Goal: Task Accomplishment & Management: Manage account settings

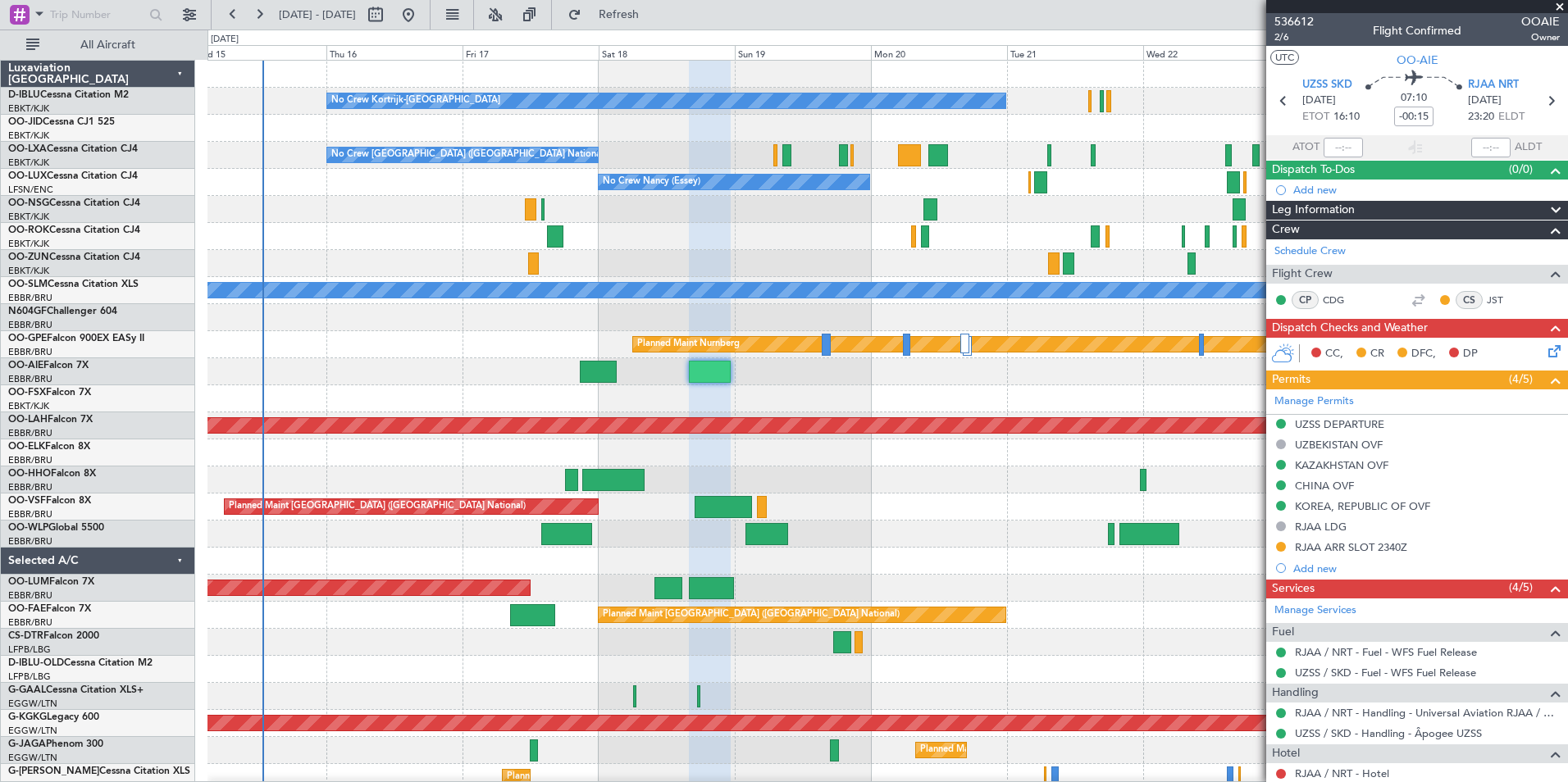
click at [896, 418] on div "Planned Maint [PERSON_NAME]-[GEOGRAPHIC_DATA][PERSON_NAME] ([GEOGRAPHIC_DATA][P…" at bounding box center [886, 426] width 1359 height 27
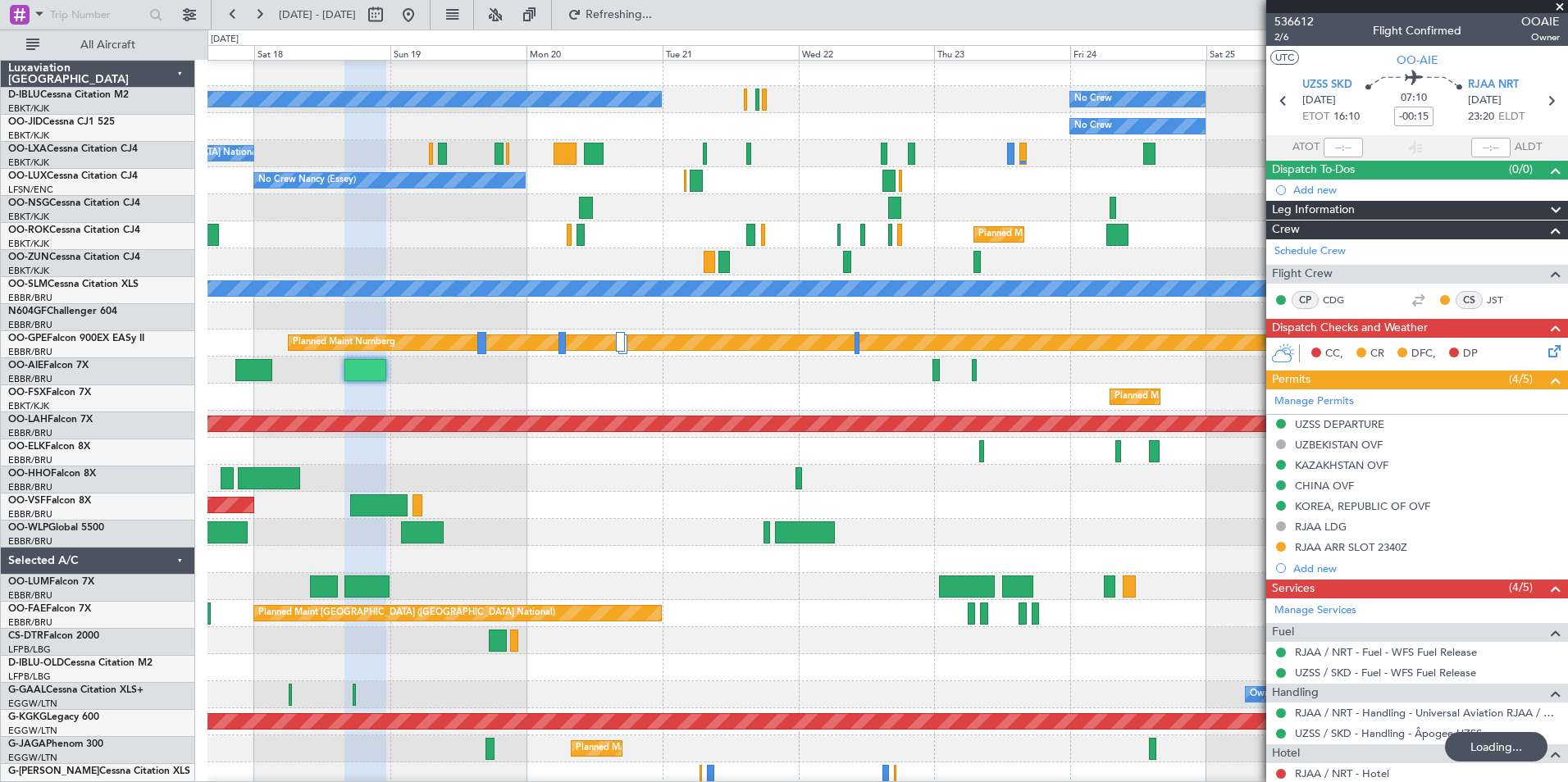
scroll to position [2, 0]
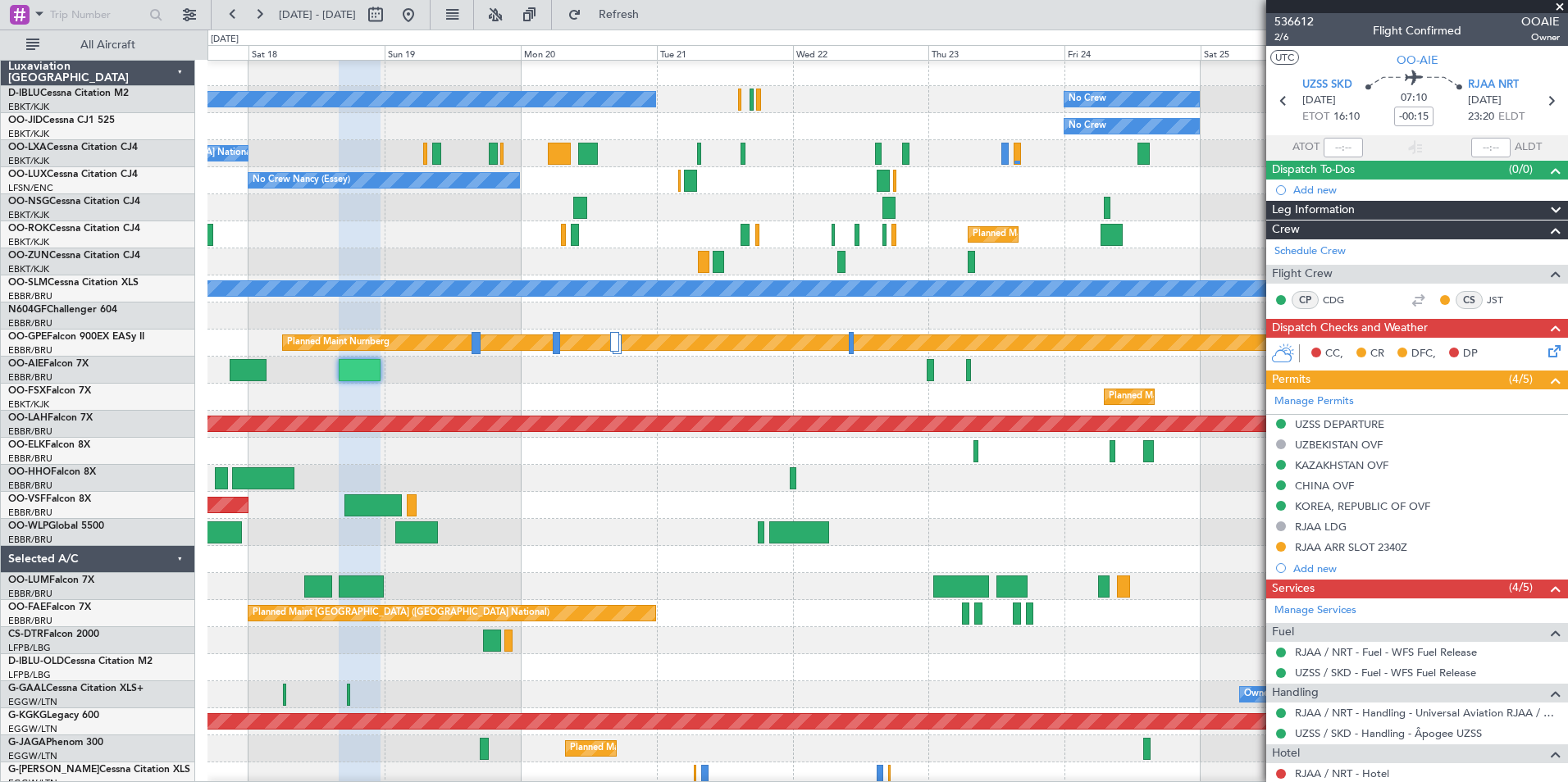
click at [1562, 2] on span at bounding box center [1559, 8] width 16 height 15
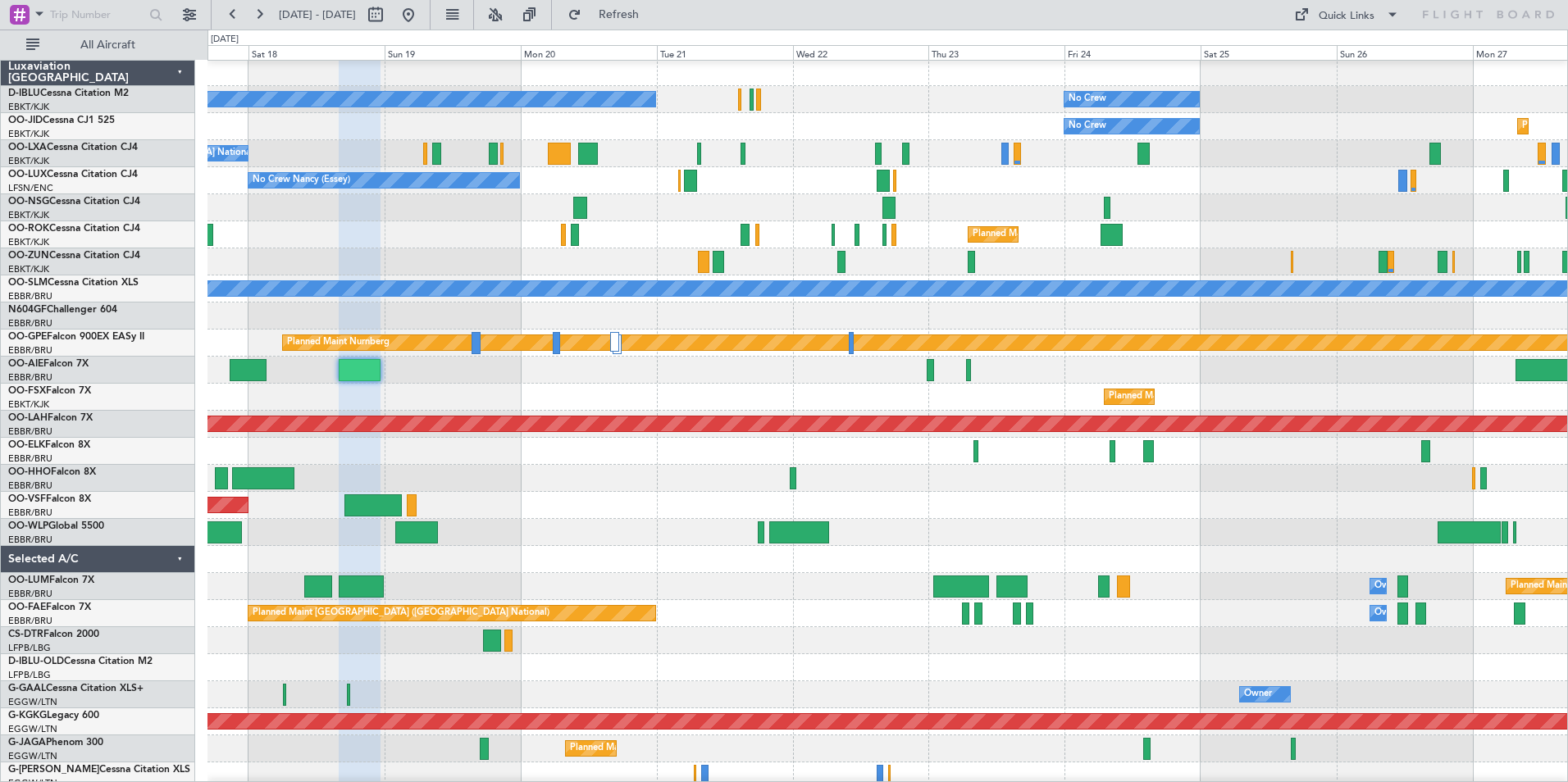
type input "0"
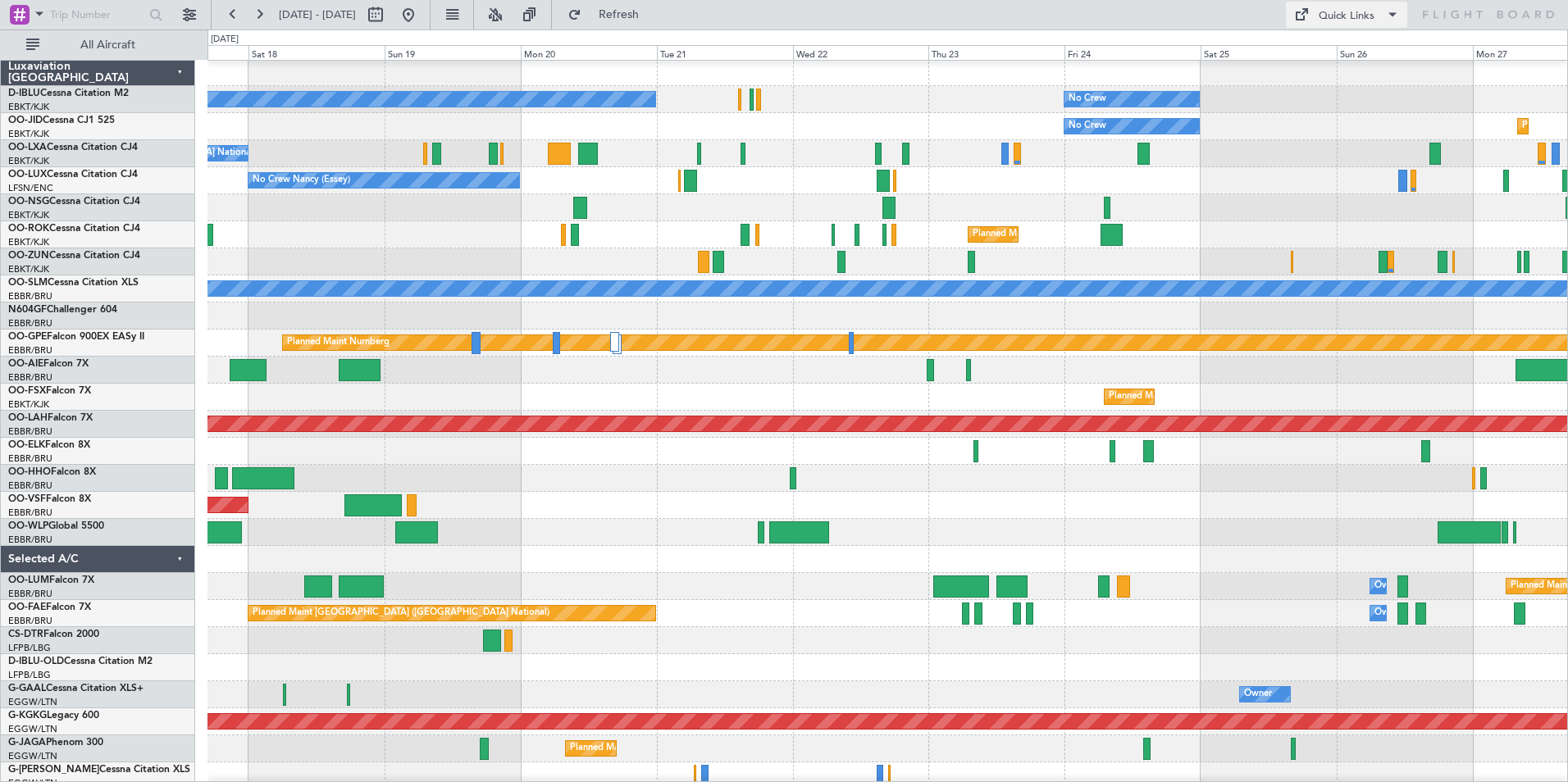
click at [1321, 10] on div "Quick Links" at bounding box center [1347, 16] width 56 height 16
click at [1331, 56] on button "Trip Builder" at bounding box center [1347, 54] width 123 height 40
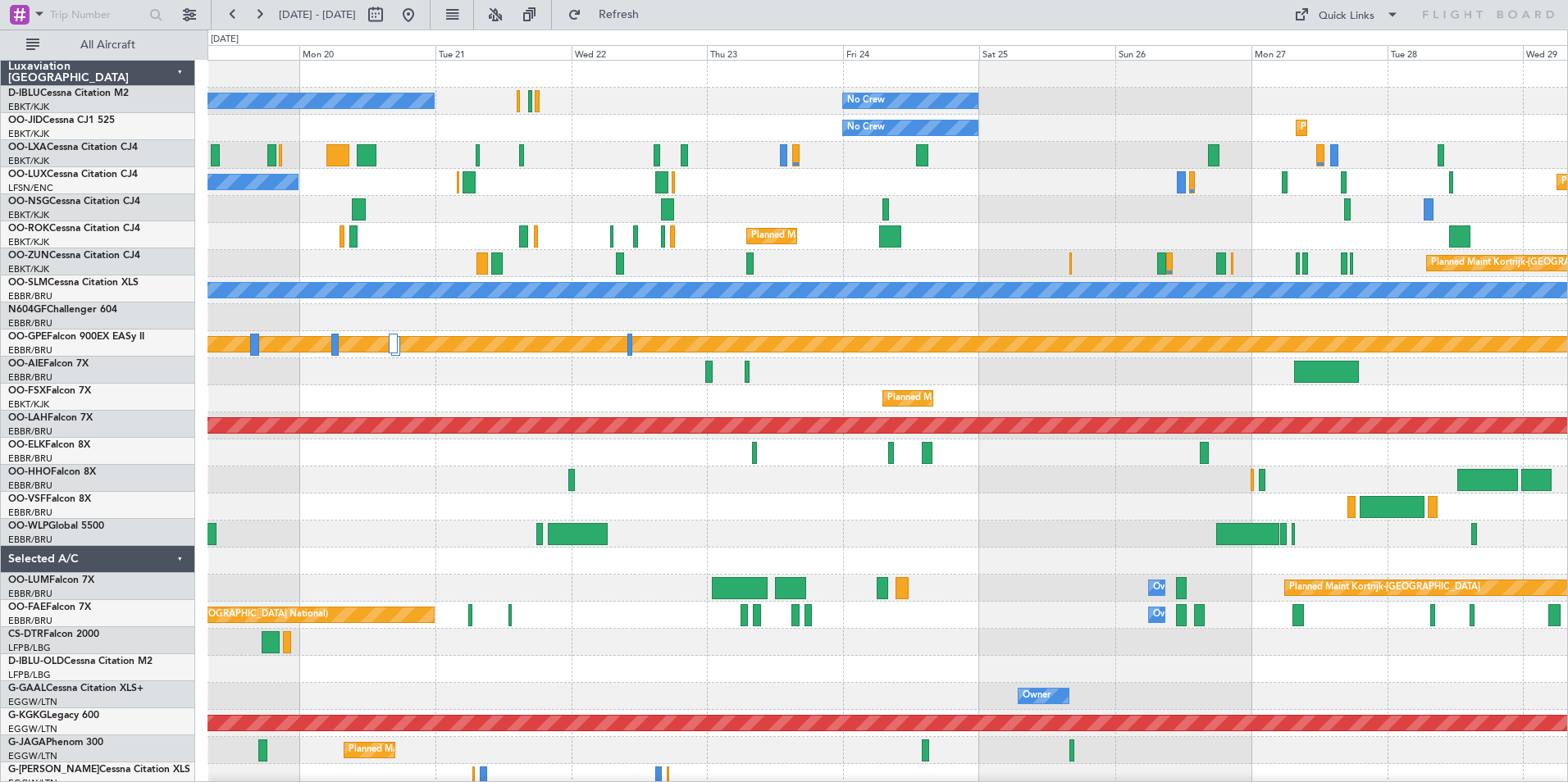
click at [780, 668] on div "No Crew Kortrijk-[GEOGRAPHIC_DATA] No Crew Planned Maint [GEOGRAPHIC_DATA]-[GEO…" at bounding box center [886, 602] width 1359 height 1083
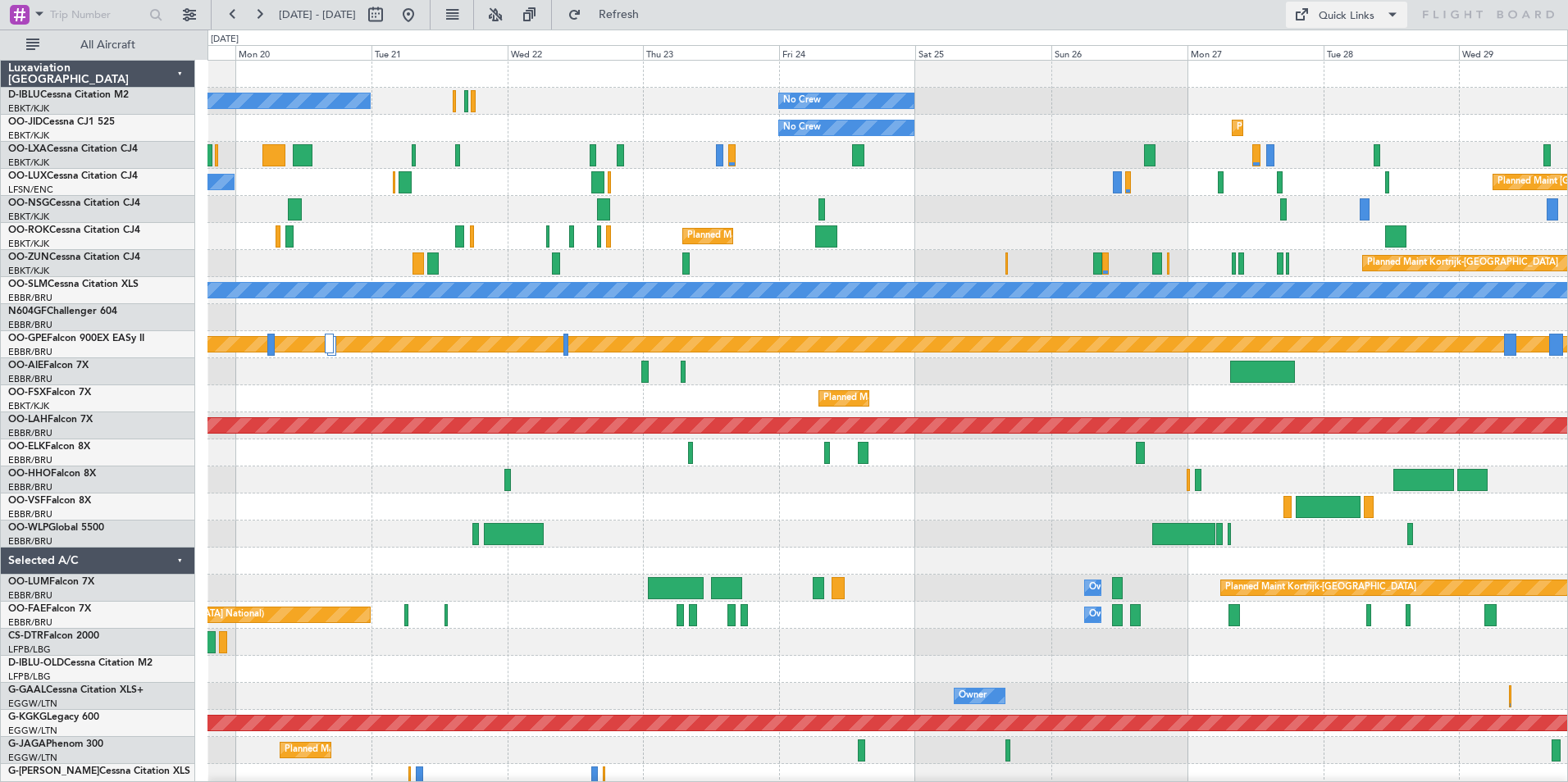
click at [1385, 20] on span at bounding box center [1392, 14] width 19 height 19
click at [1388, 52] on button "Trip Builder" at bounding box center [1347, 54] width 123 height 40
click at [422, 9] on button at bounding box center [408, 14] width 26 height 26
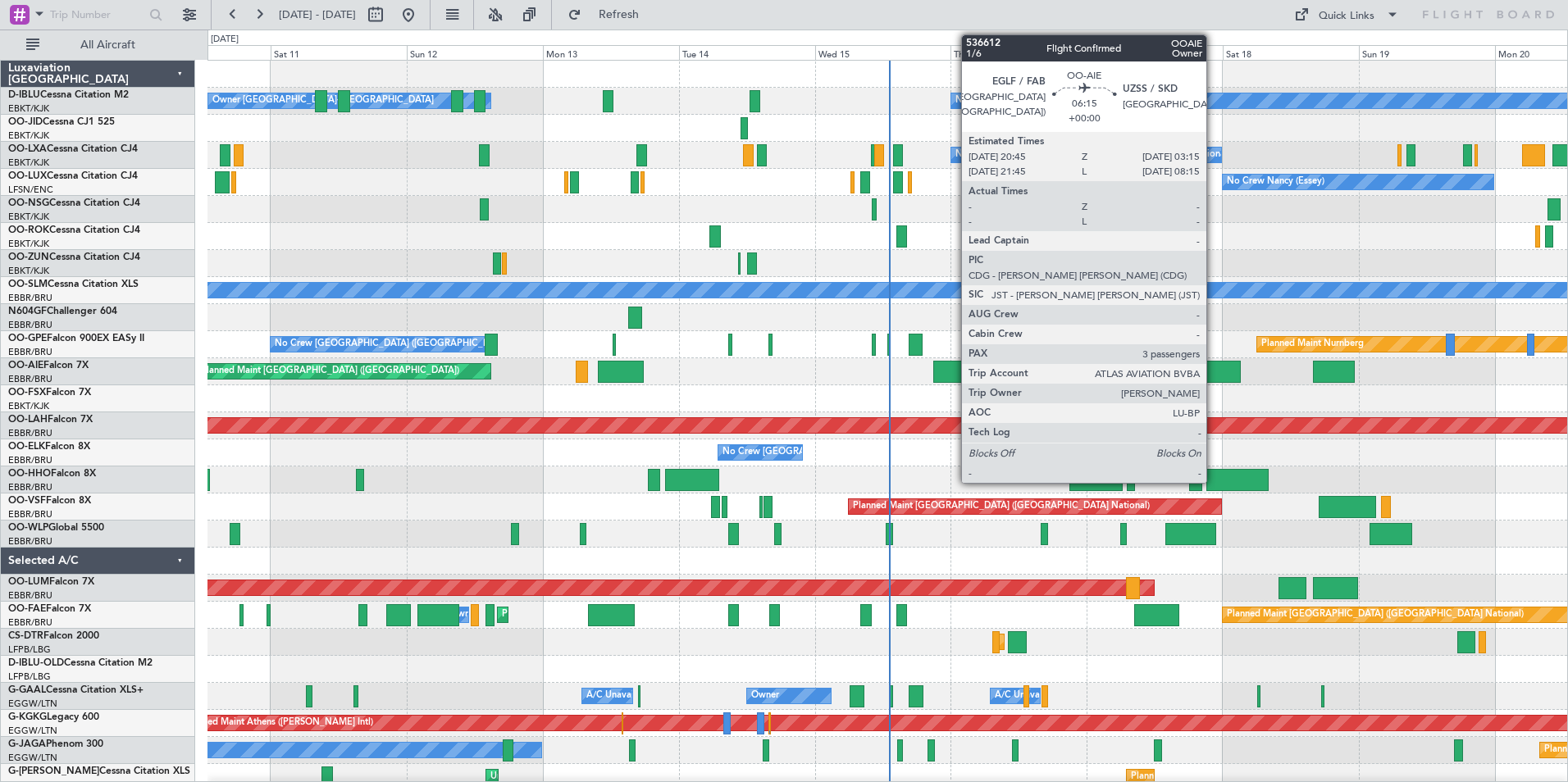
click at [1214, 369] on div at bounding box center [1222, 372] width 37 height 22
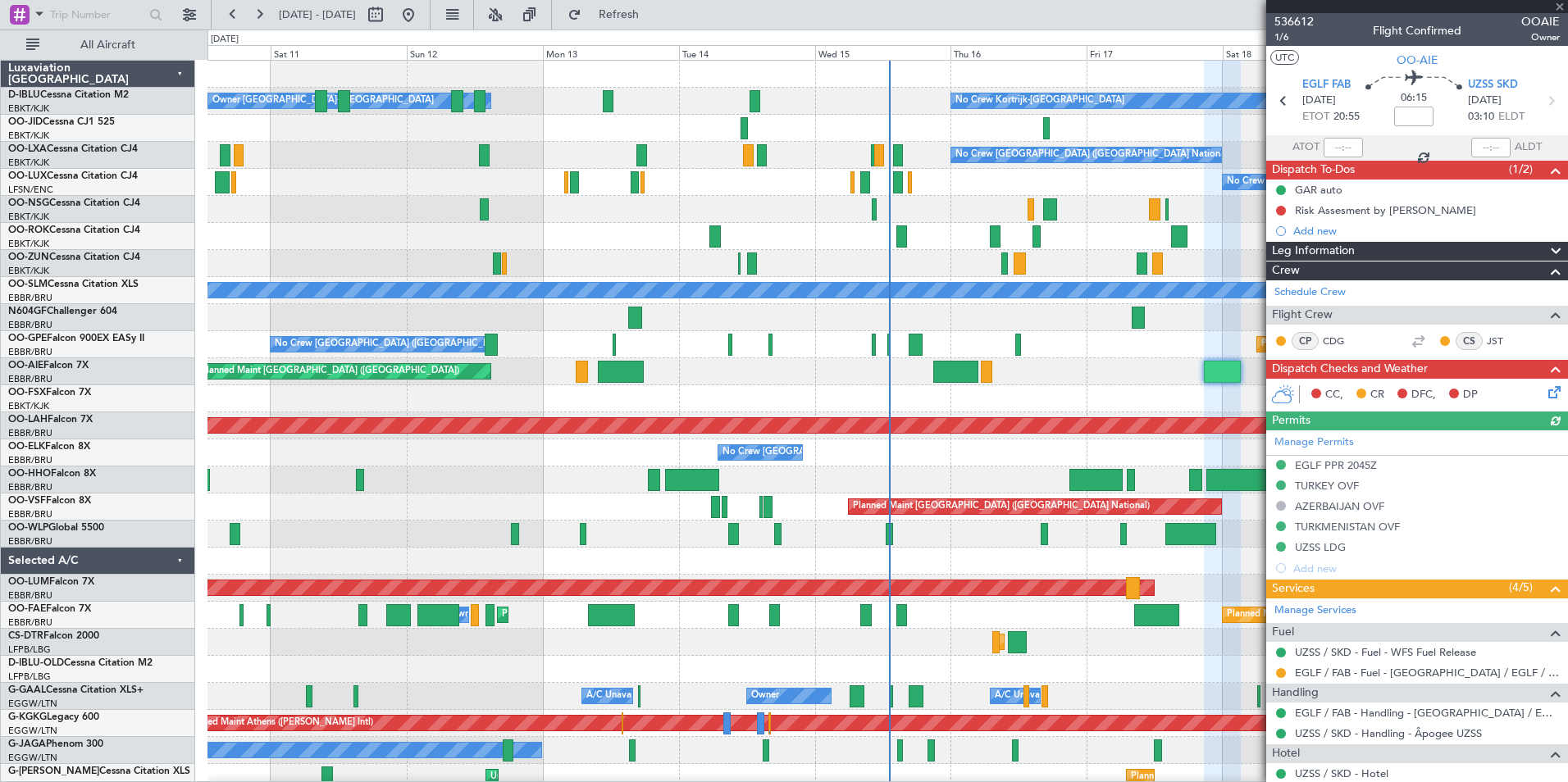
click at [1342, 465] on div "Manage Permits EGLF PPR 2045Z TURKEY OVF AZERBAIJAN OVF TURKMENISTAN OVF UZSS L…" at bounding box center [1417, 504] width 302 height 148
click at [1326, 469] on div "EGLF PPR 2045Z" at bounding box center [1335, 465] width 82 height 14
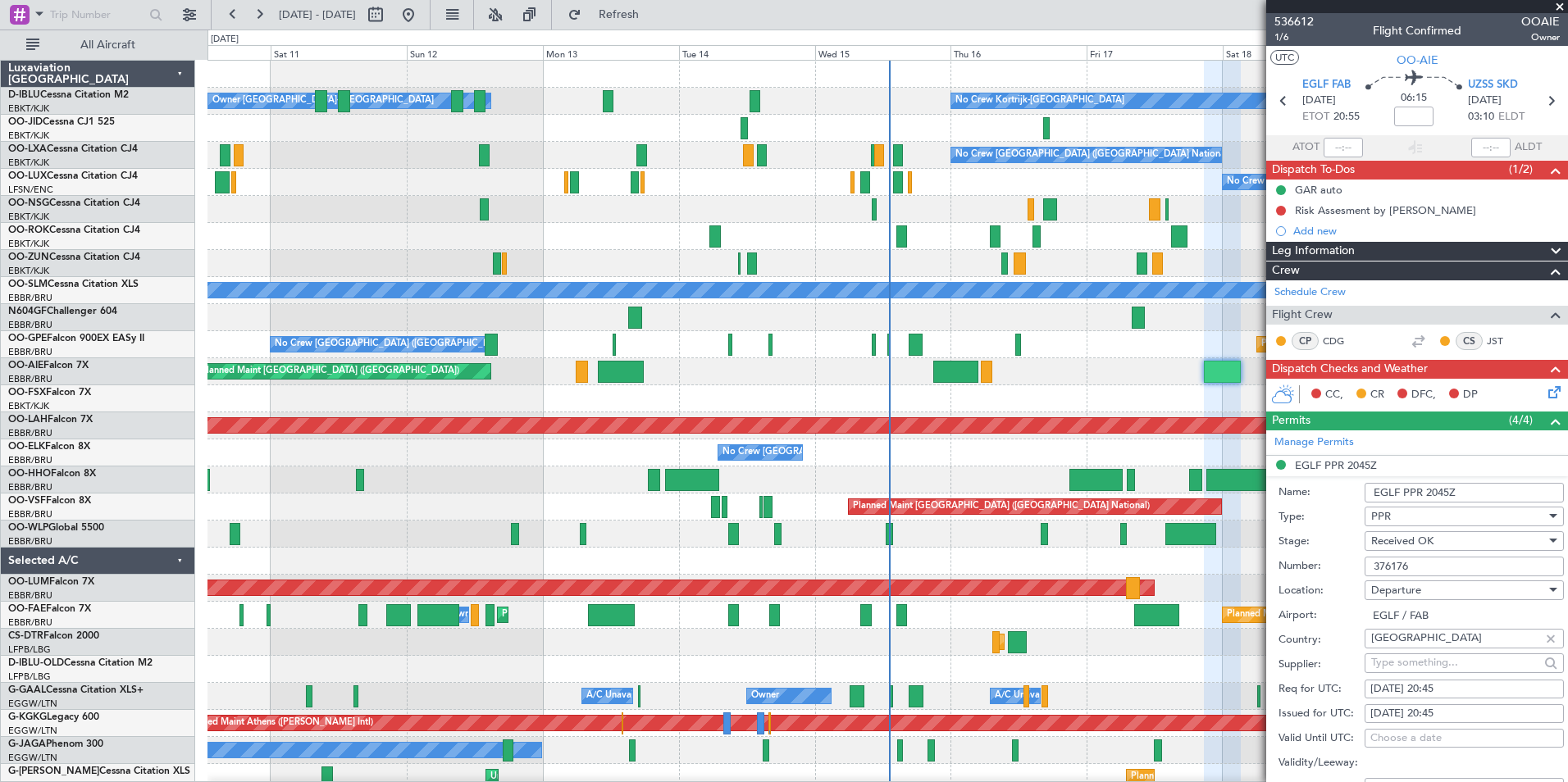
drag, startPoint x: 1427, startPoint y: 561, endPoint x: 1335, endPoint y: 569, distance: 92.3
click at [1335, 569] on div "Number: 376176" at bounding box center [1421, 567] width 285 height 24
click at [626, 400] on div "Planned Maint Kortrijk-[GEOGRAPHIC_DATA]" at bounding box center [886, 399] width 1359 height 27
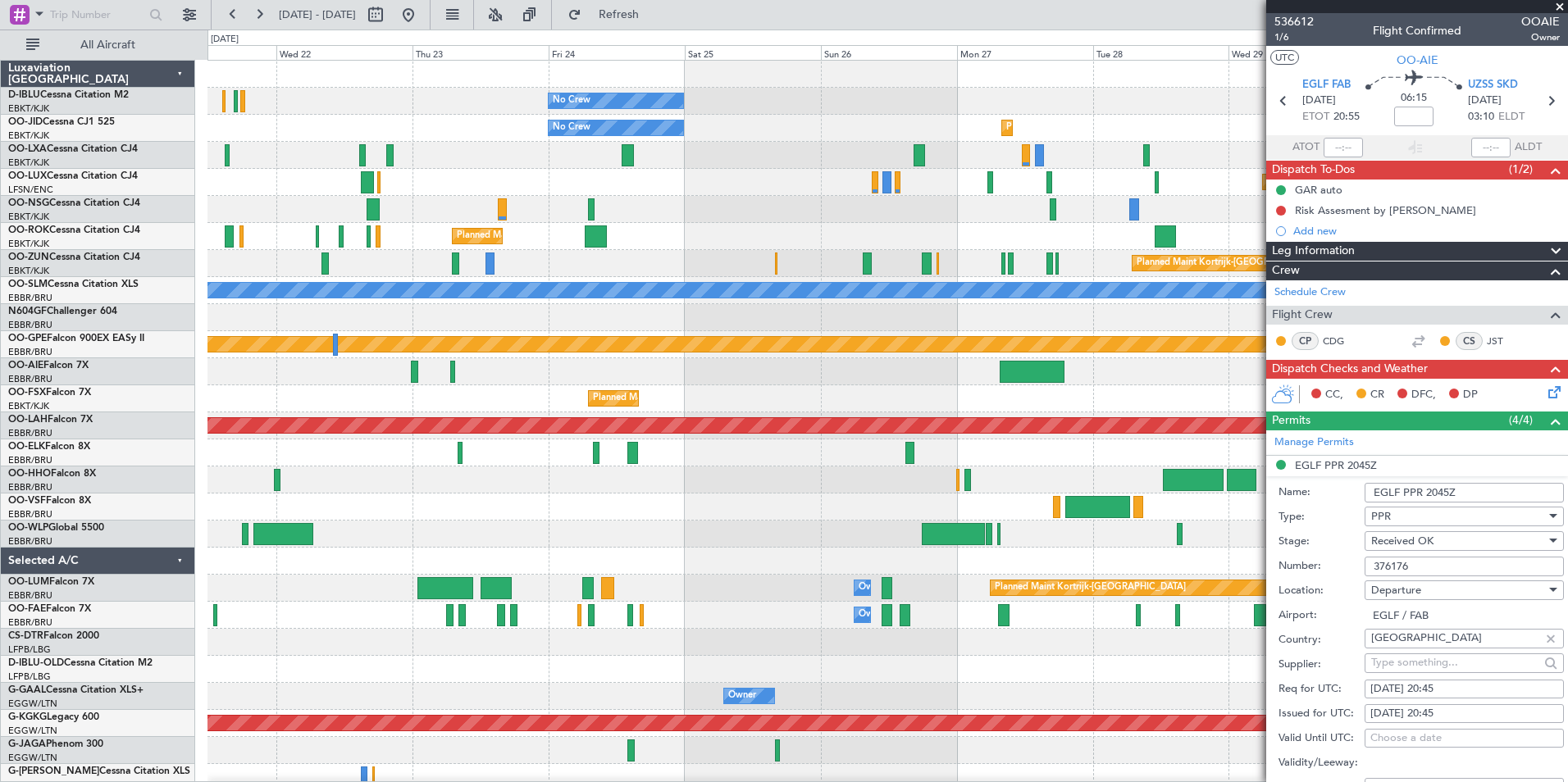
click at [75, 426] on div "No Crew No Crew Kortrijk-[GEOGRAPHIC_DATA] No Crew Planned Maint [GEOGRAPHIC_DA…" at bounding box center [784, 406] width 1568 height 753
click at [155, 419] on div "No Crew No Crew Kortrijk-[GEOGRAPHIC_DATA] No Crew Planned Maint [GEOGRAPHIC_DA…" at bounding box center [784, 406] width 1568 height 753
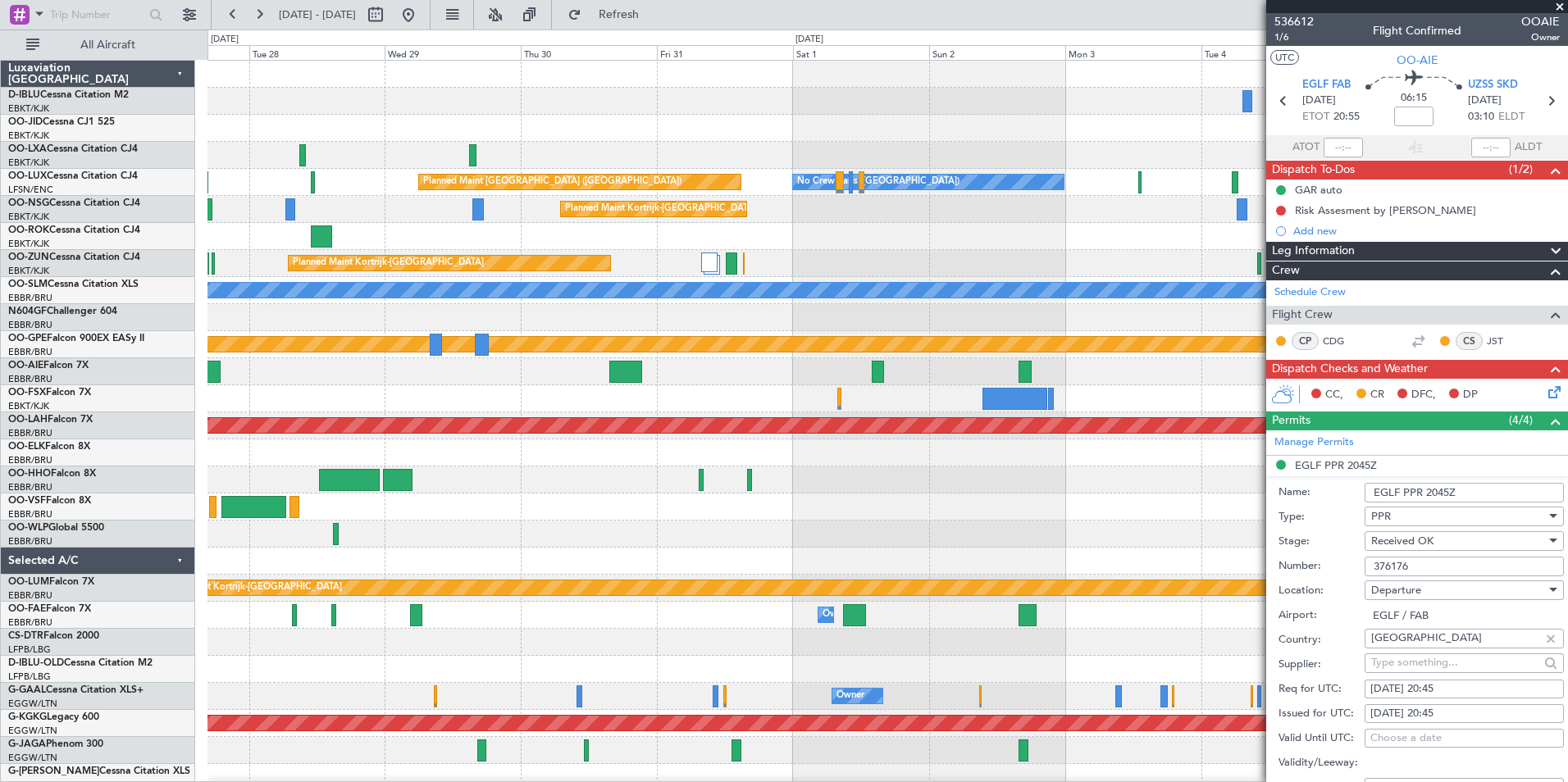
click at [703, 404] on div at bounding box center [886, 399] width 1359 height 27
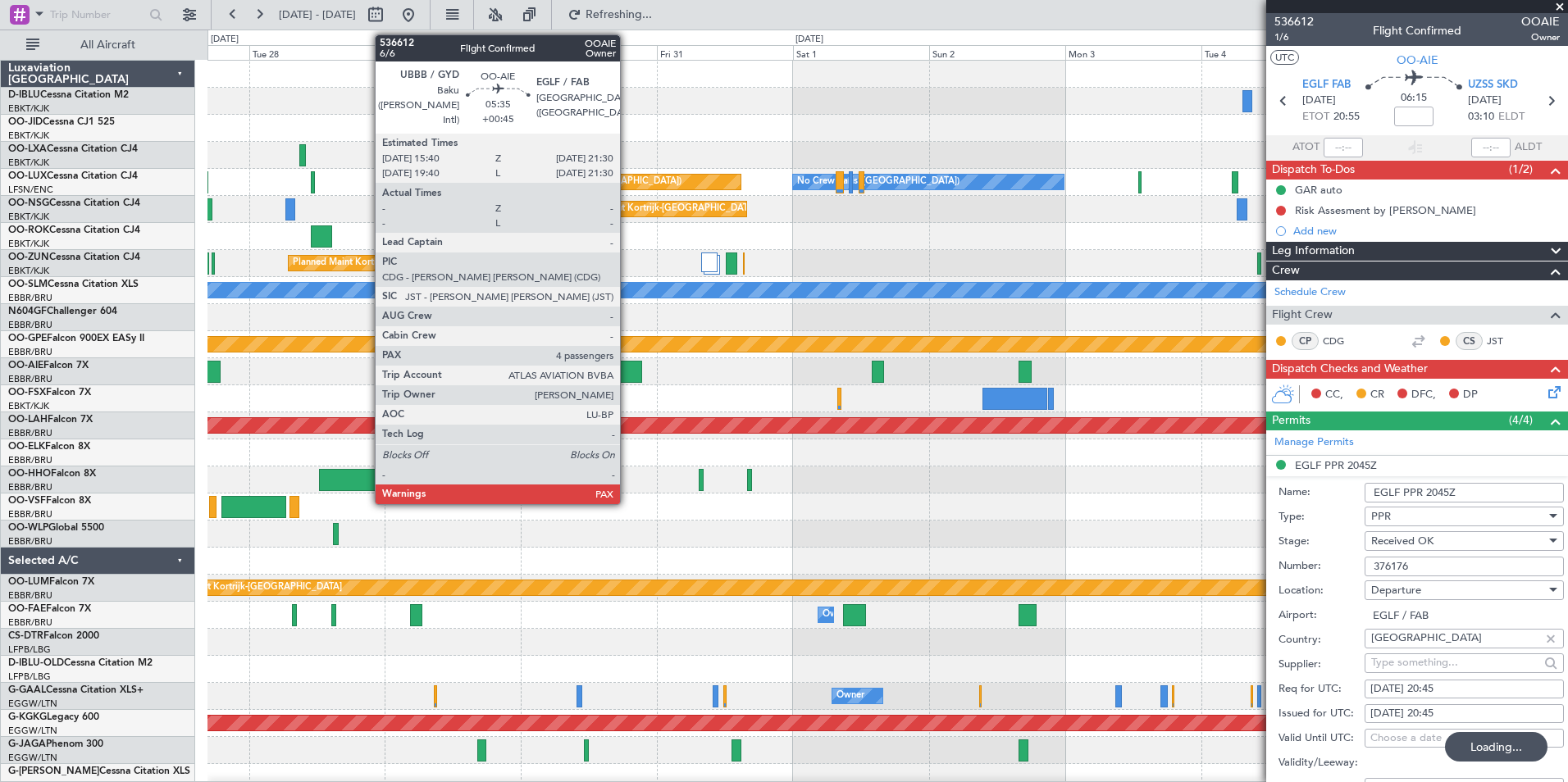
click at [627, 366] on div at bounding box center [626, 372] width 34 height 22
type input "+00:45"
type input "4"
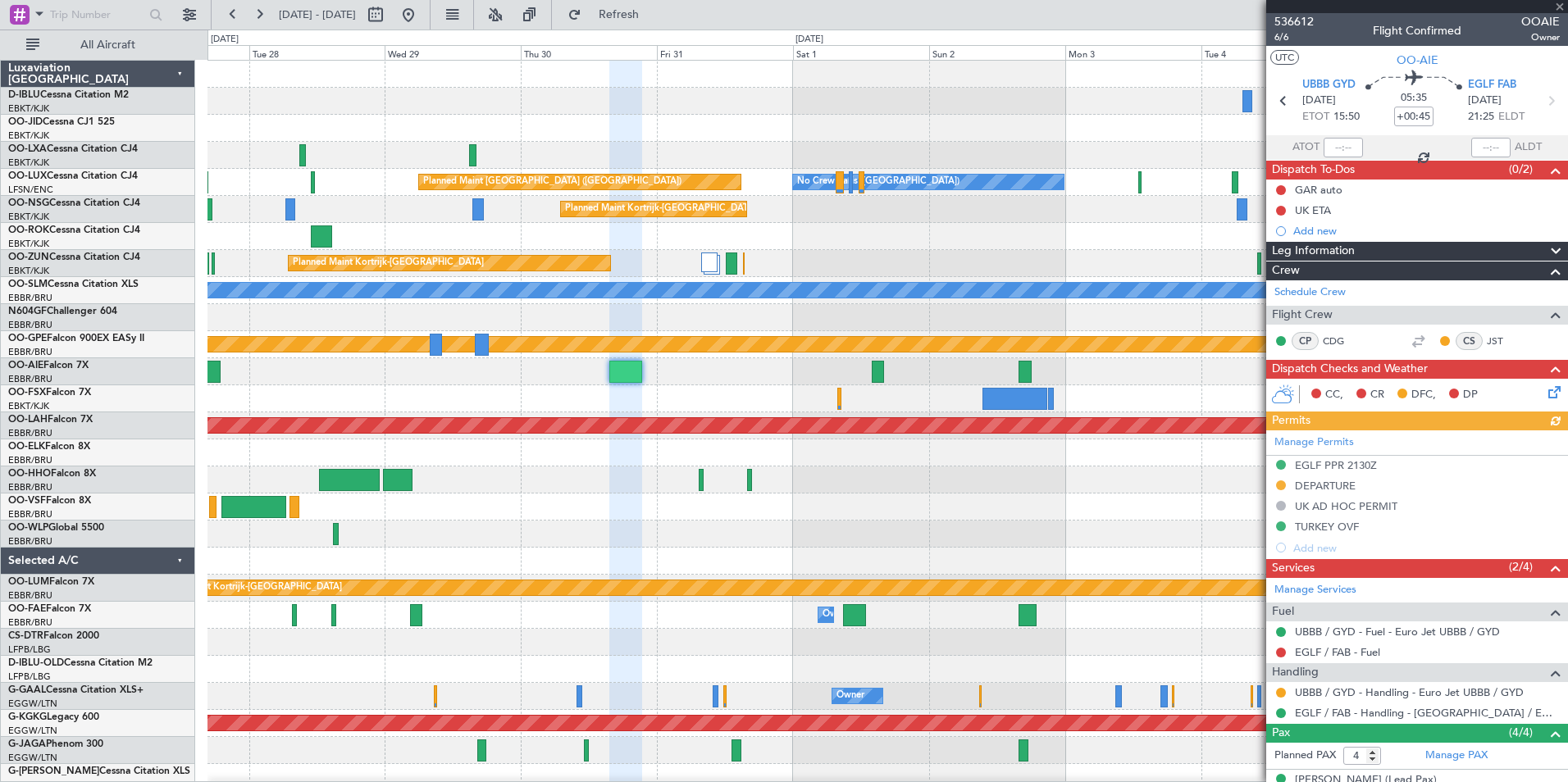
click at [1359, 463] on div "Manage Permits EGLF PPR 2130Z DEPARTURE UK AD HOC PERMIT TURKEY OVF Add new" at bounding box center [1417, 494] width 302 height 128
click at [1345, 465] on div "EGLF PPR 2130Z" at bounding box center [1335, 465] width 82 height 14
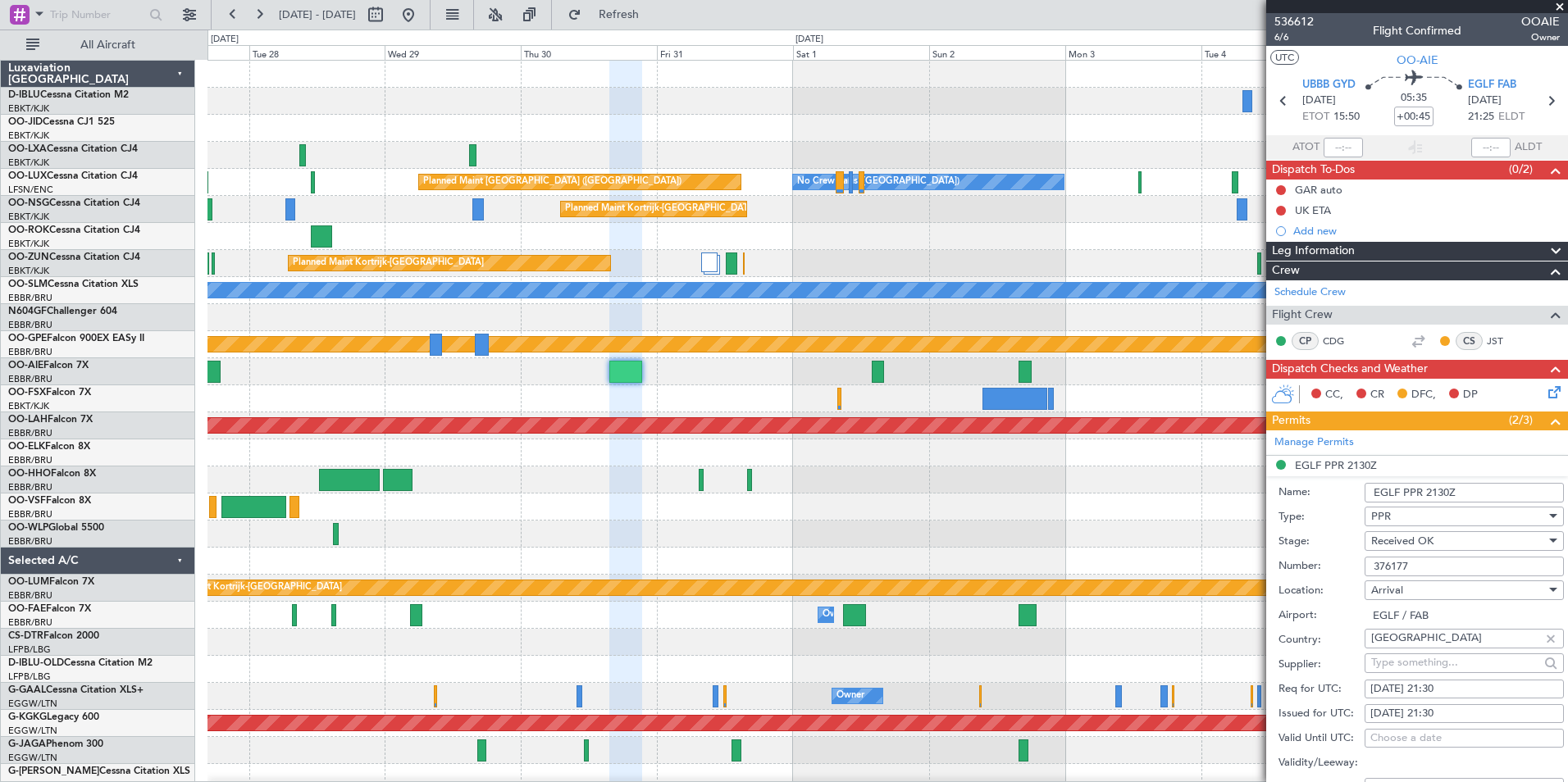
drag, startPoint x: 1438, startPoint y: 567, endPoint x: 1323, endPoint y: 567, distance: 115.0
click at [1323, 567] on div "Number: 376177" at bounding box center [1421, 567] width 285 height 24
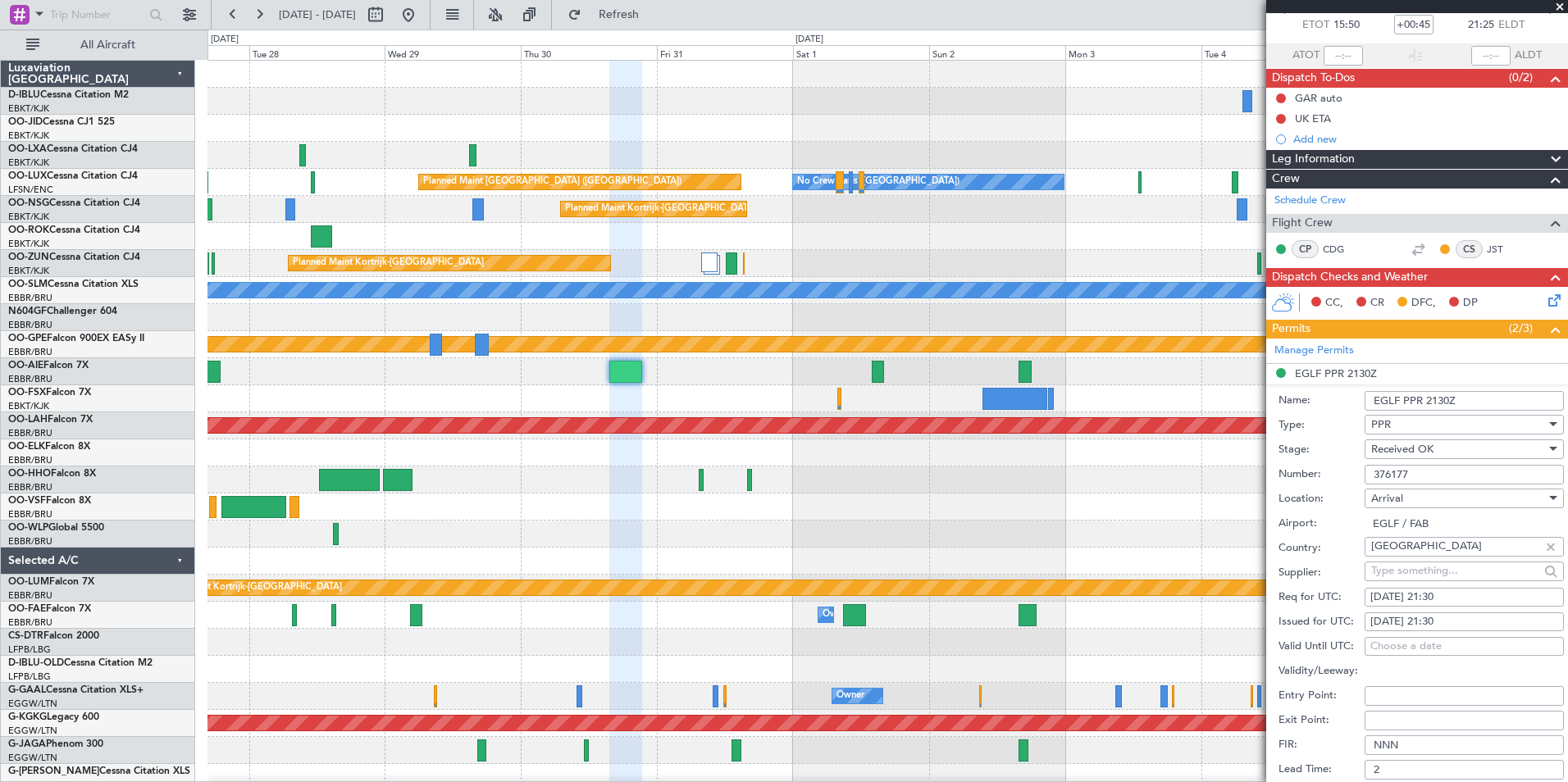
scroll to position [328, 0]
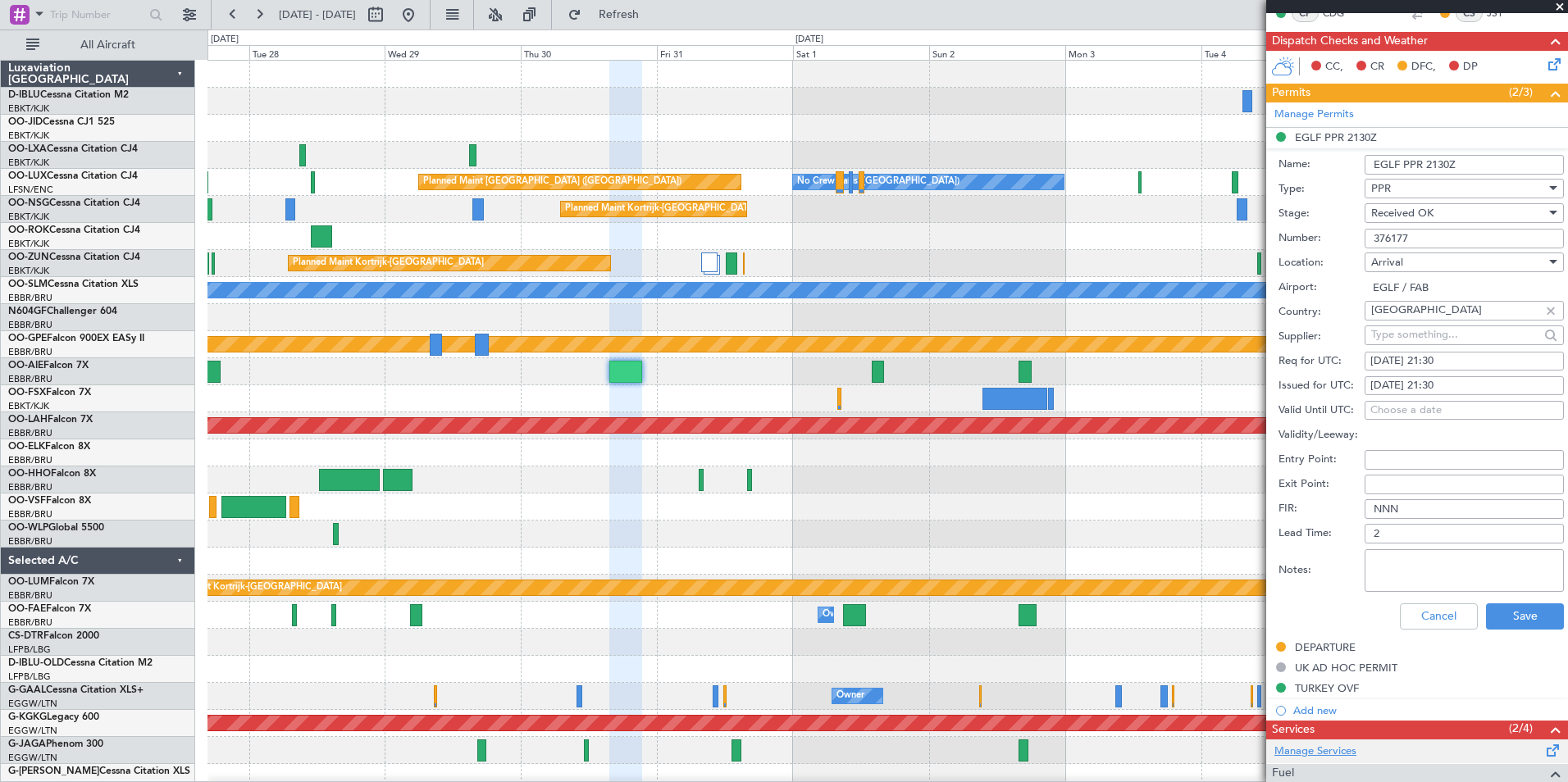
click at [1353, 748] on link "Manage Services" at bounding box center [1315, 752] width 82 height 16
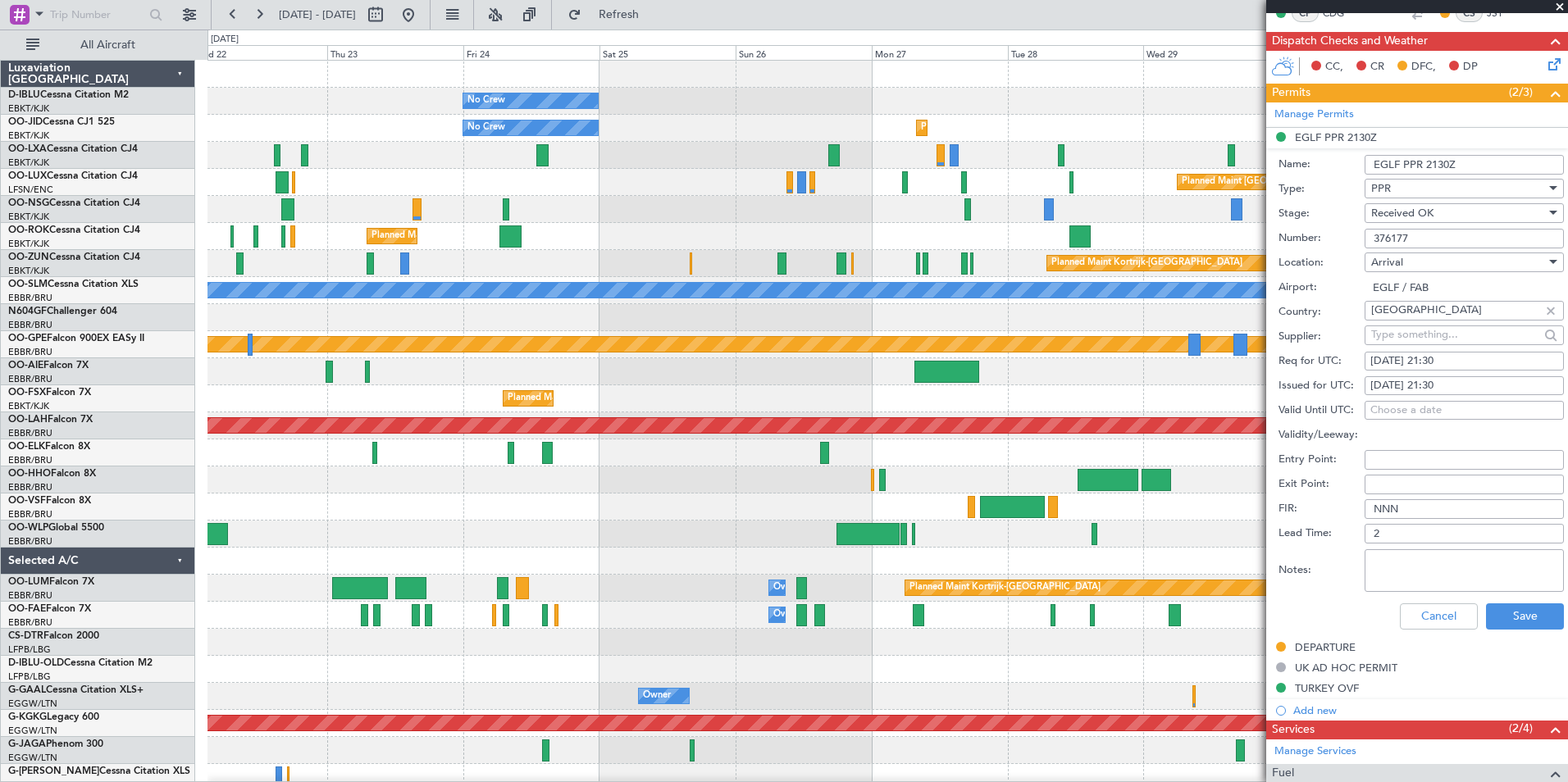
click at [1208, 517] on div "No Crew No Crew Kortrijk-[GEOGRAPHIC_DATA] Planned Maint [GEOGRAPHIC_DATA]-[GEO…" at bounding box center [886, 602] width 1359 height 1083
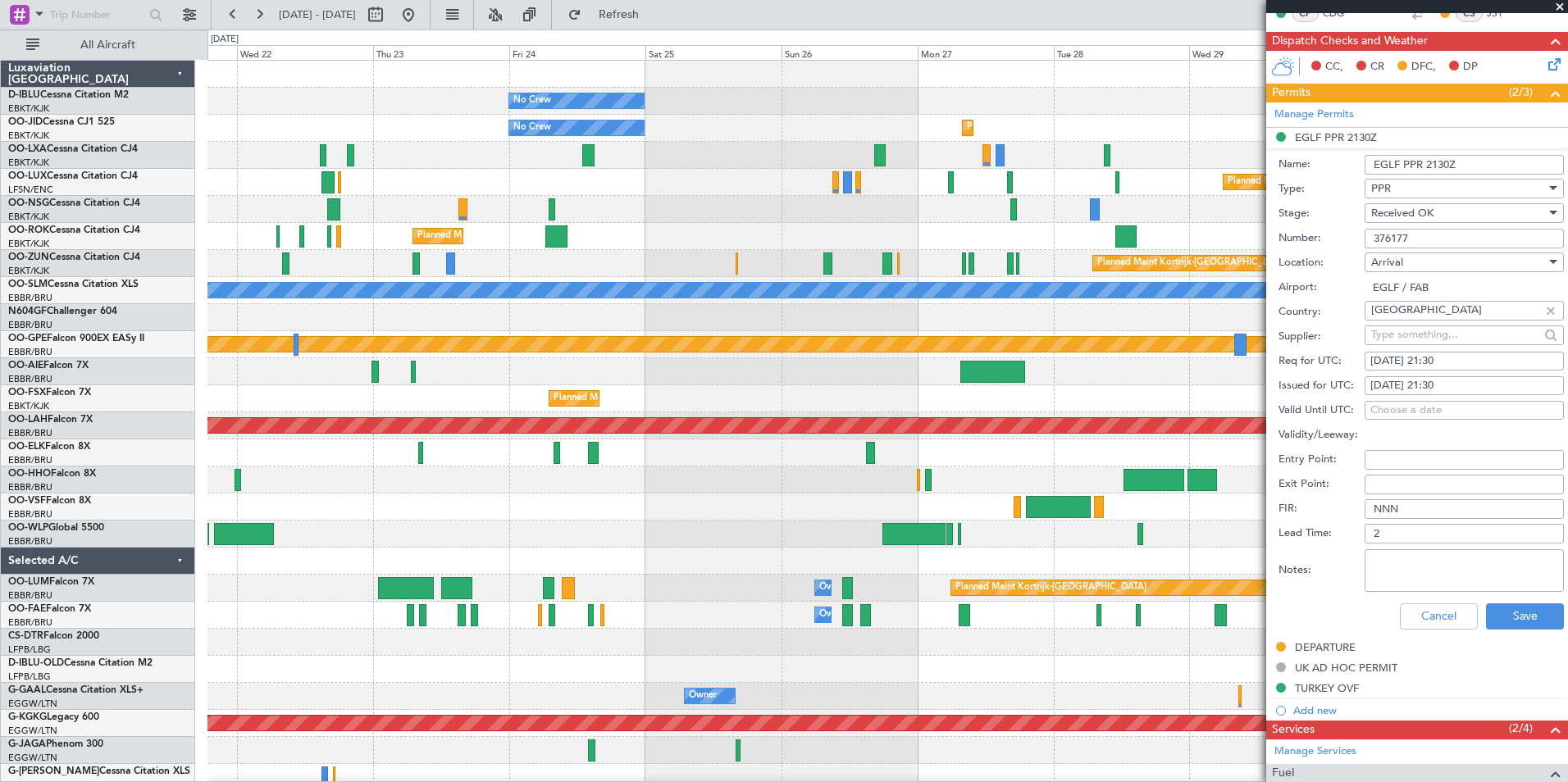
click at [1539, 486] on fb-app "[DATE] - [DATE] Refresh Quick Links All Aircraft No Crew No Crew Kortrijk-[GEOG…" at bounding box center [784, 397] width 1568 height 770
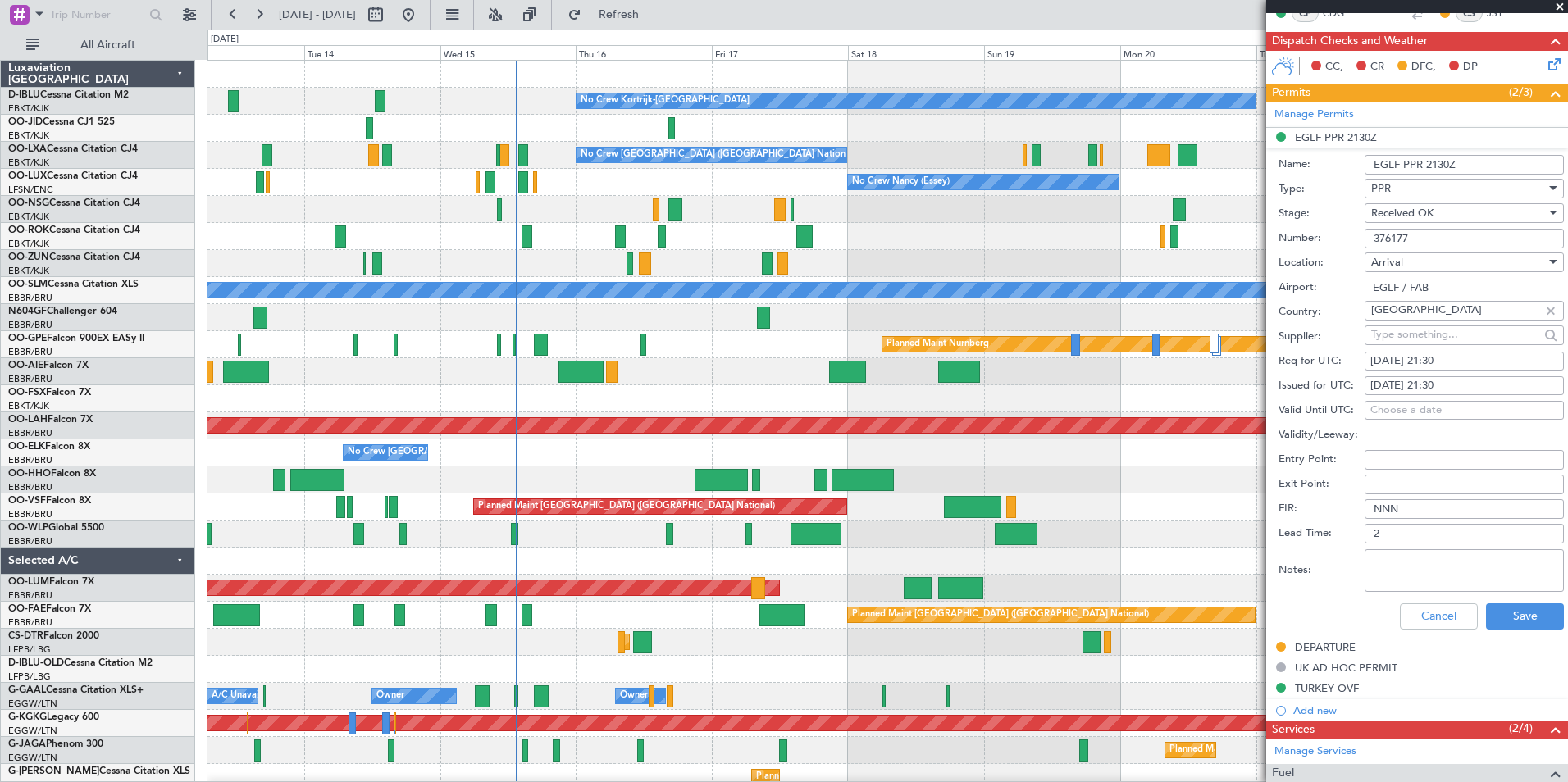
click at [1250, 493] on div "Planned Maint [GEOGRAPHIC_DATA] ([GEOGRAPHIC_DATA] National)" at bounding box center [886, 507] width 1359 height 27
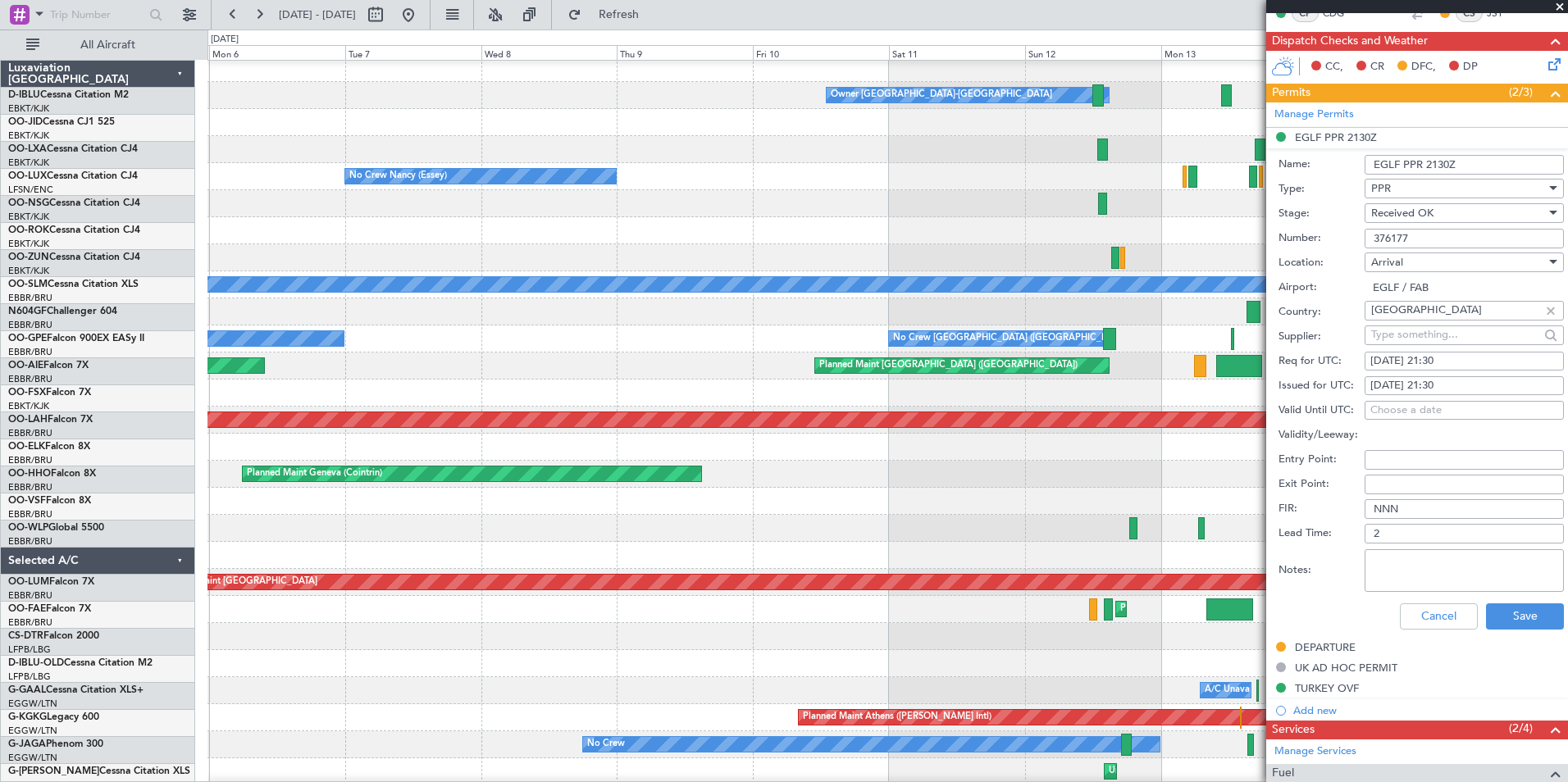
scroll to position [6, 0]
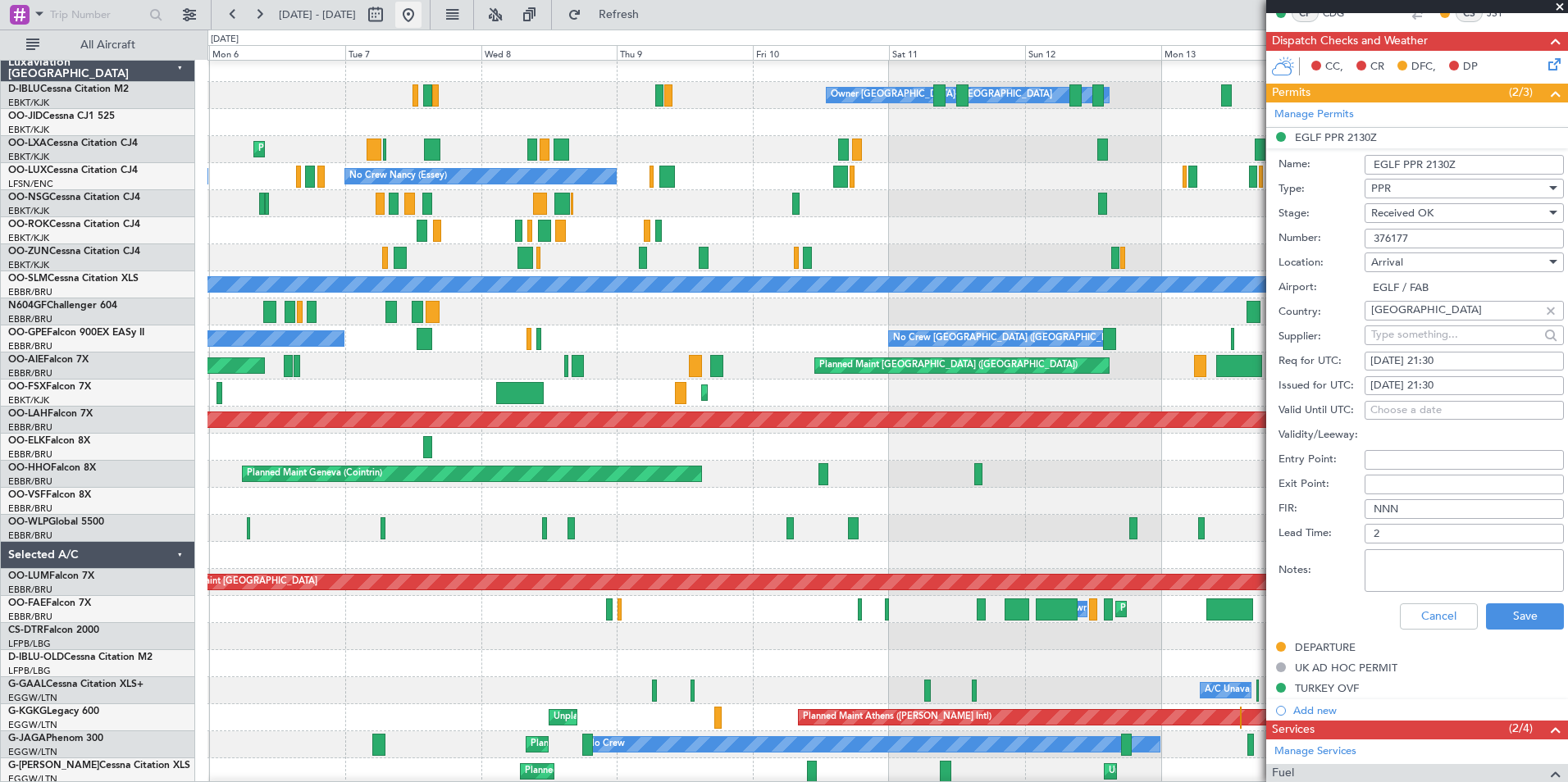
click at [422, 16] on button at bounding box center [408, 14] width 26 height 26
